Goal: Task Accomplishment & Management: Complete application form

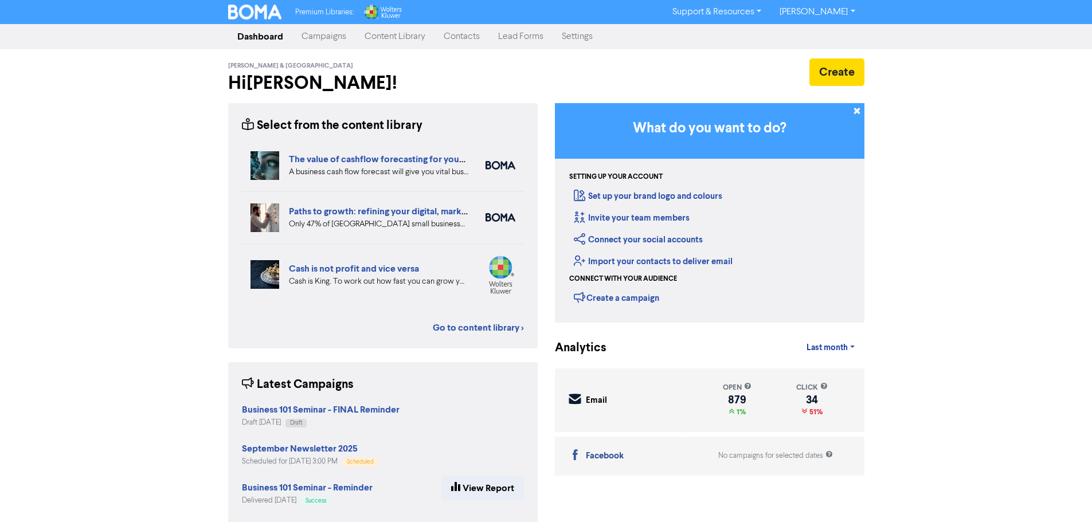
click at [464, 35] on link "Contacts" at bounding box center [461, 36] width 54 height 23
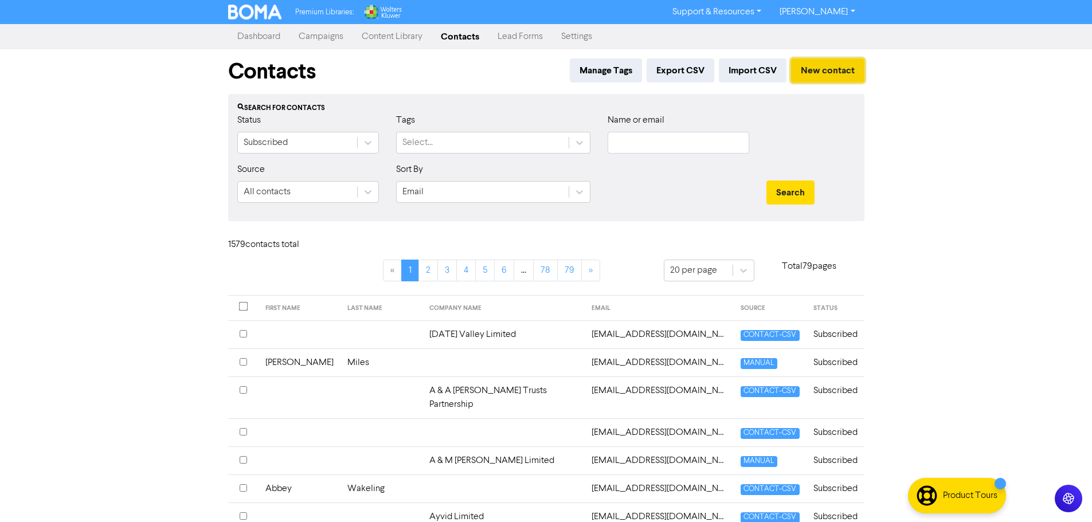
click at [810, 70] on button "New contact" at bounding box center [827, 70] width 73 height 24
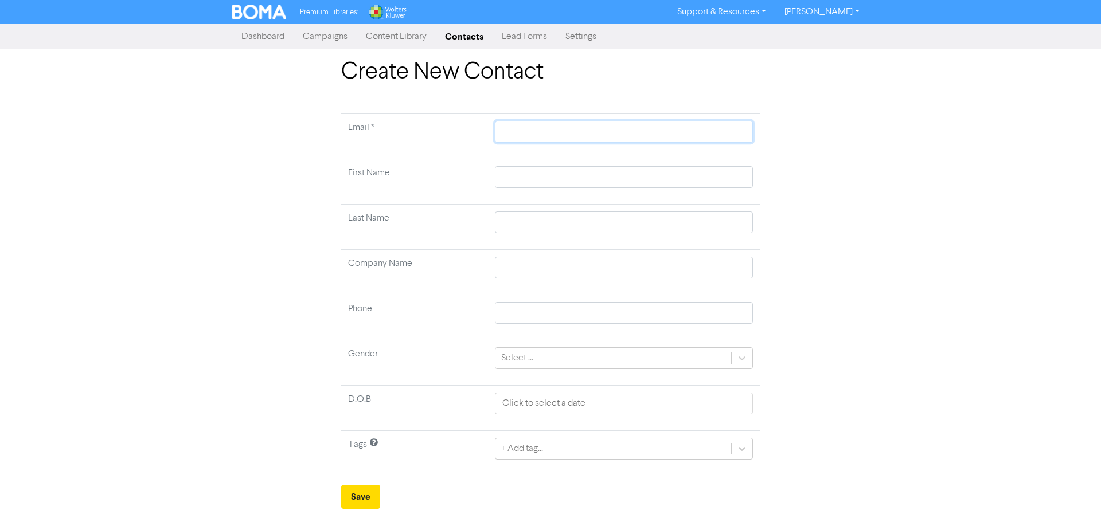
drag, startPoint x: 518, startPoint y: 126, endPoint x: 524, endPoint y: 126, distance: 6.9
click at [519, 126] on input "text" at bounding box center [624, 132] width 258 height 22
type input "p"
type input "pa"
type input "pat"
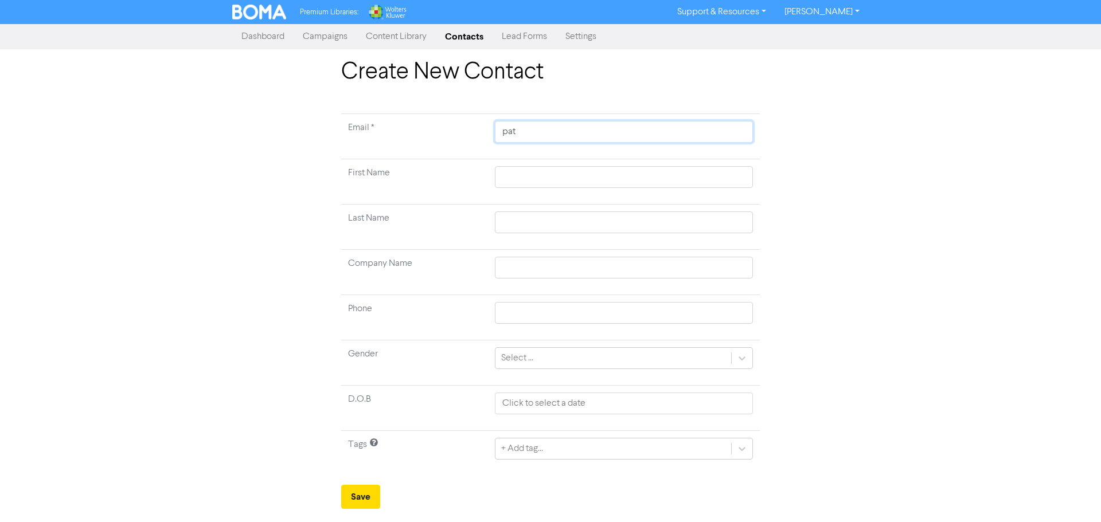
type input "patr"
type input "patri"
type input "patric"
type input "[PERSON_NAME]"
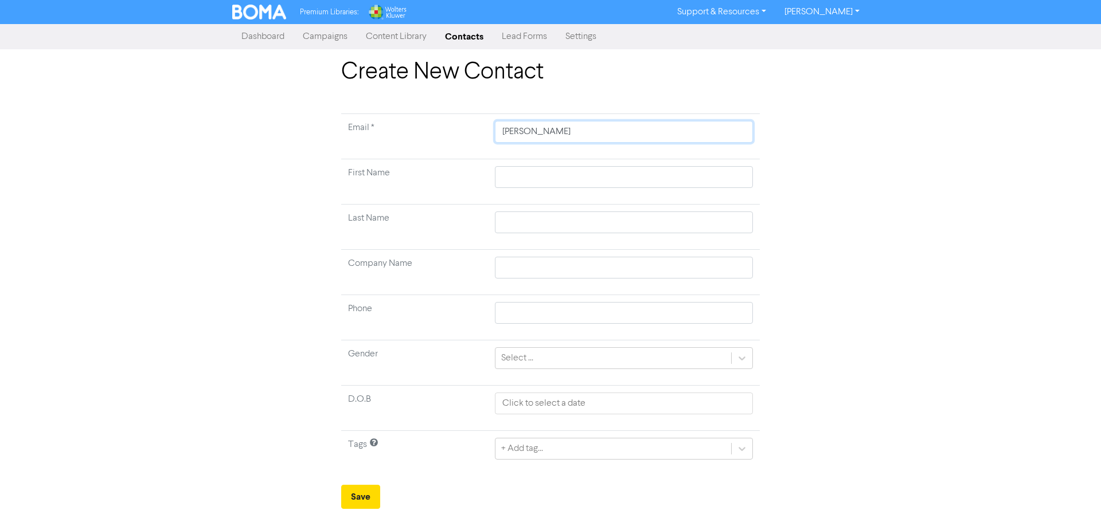
type input "[PERSON_NAME]@"
type input "[PERSON_NAME]"
type input "[PERSON_NAME]@[PERSON_NAME]"
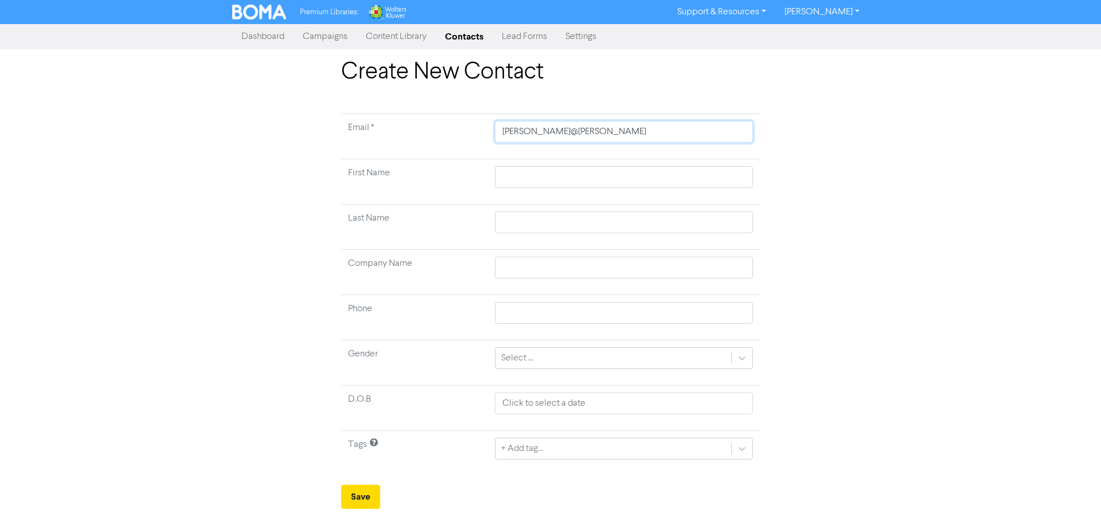
type input "[PERSON_NAME]@[PERSON_NAME]"
type input "[PERSON_NAME]"
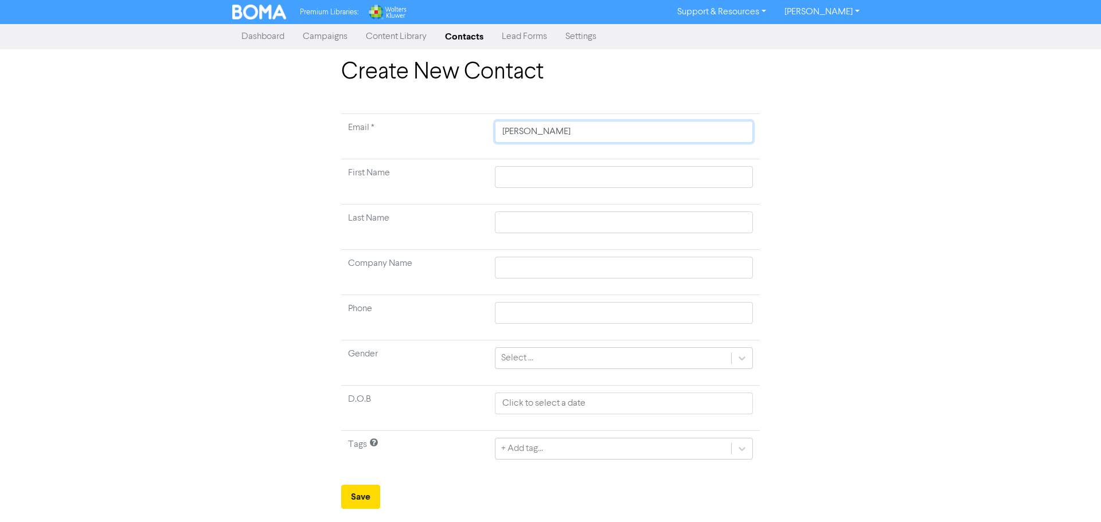
type input "[PERSON_NAME]"
type input "[PERSON_NAME]."
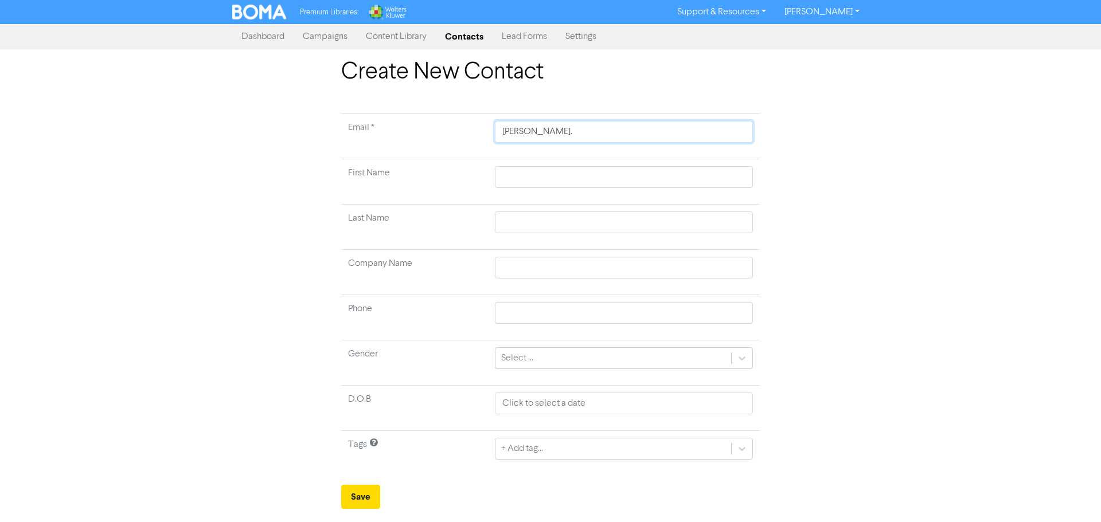
type input "[PERSON_NAME]"
type input "[PERSON_NAME][EMAIL_ADDRESS][DOMAIN_NAME]"
type input "[PERSON_NAME][EMAIL_ADDRESS][DOMAIN_NAME]."
type input "[PERSON_NAME]@schurrireland.co.[PERSON_NAME]"
type input "[PERSON_NAME][EMAIL_ADDRESS][DOMAIN_NAME]"
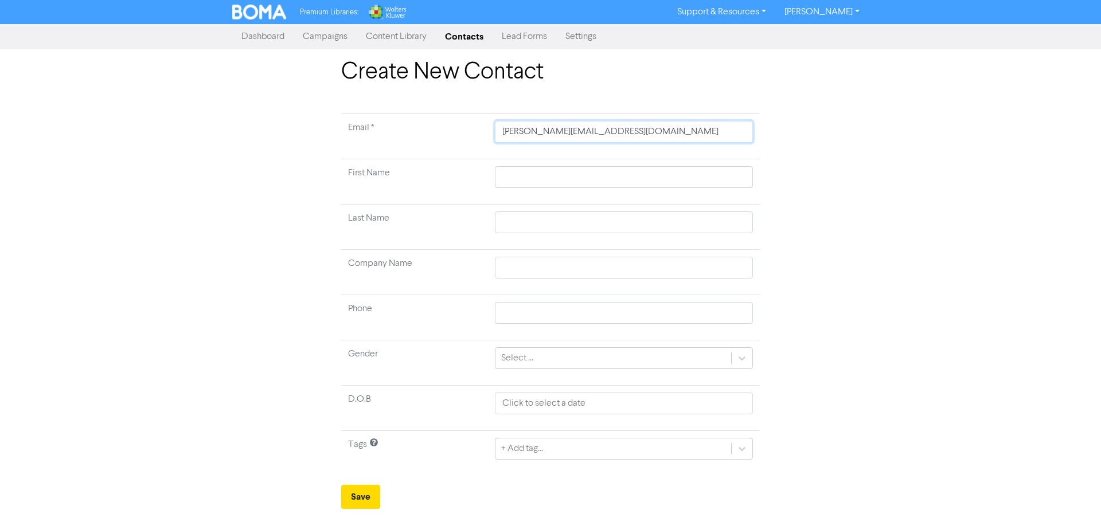
type input "[PERSON_NAME][EMAIL_ADDRESS][DOMAIN_NAME]"
click at [522, 171] on input "text" at bounding box center [624, 177] width 258 height 22
type input "T"
type input "Tr"
type input "Tri"
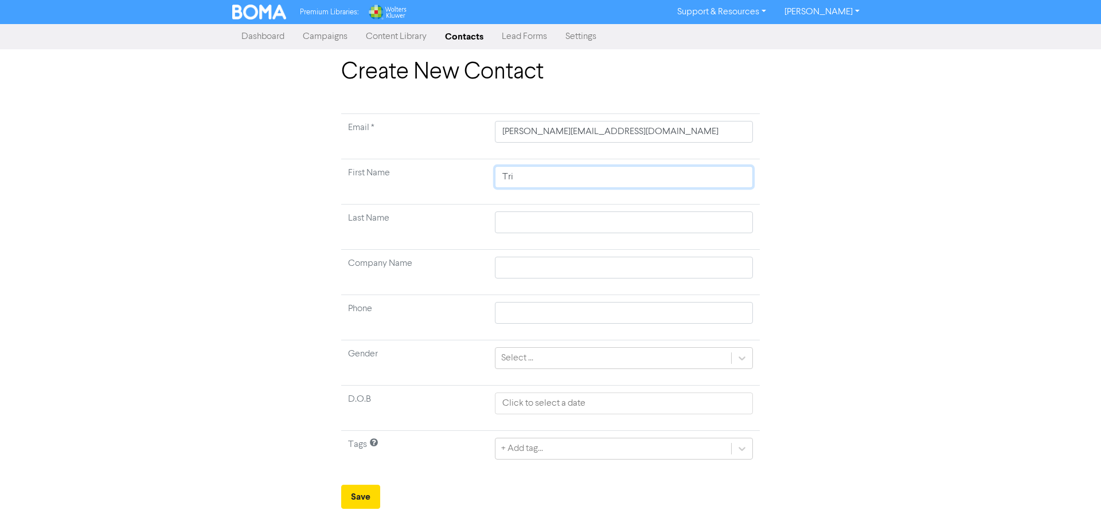
type input "Tris"
type input "[PERSON_NAME]"
click at [531, 221] on input "text" at bounding box center [624, 223] width 258 height 22
type input "M"
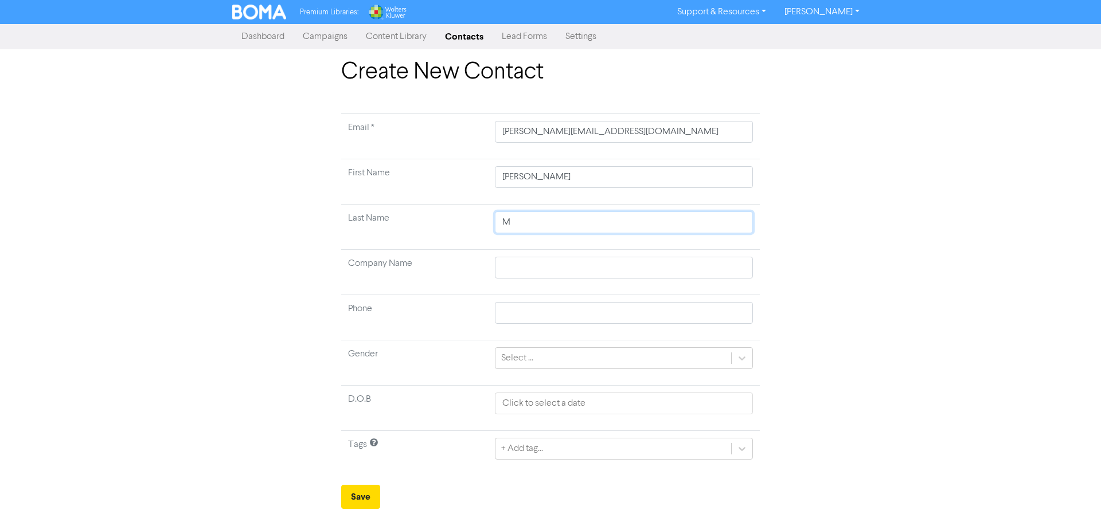
type input "Mu"
type input "Mun"
type input "[PERSON_NAME]"
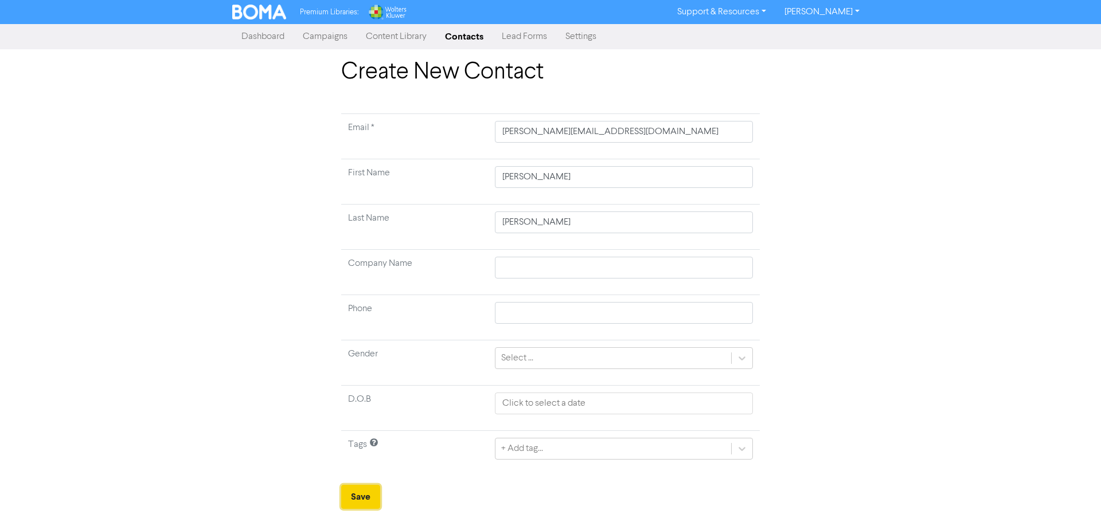
click at [365, 498] on button "Save" at bounding box center [360, 497] width 39 height 24
